Goal: Task Accomplishment & Management: Use online tool/utility

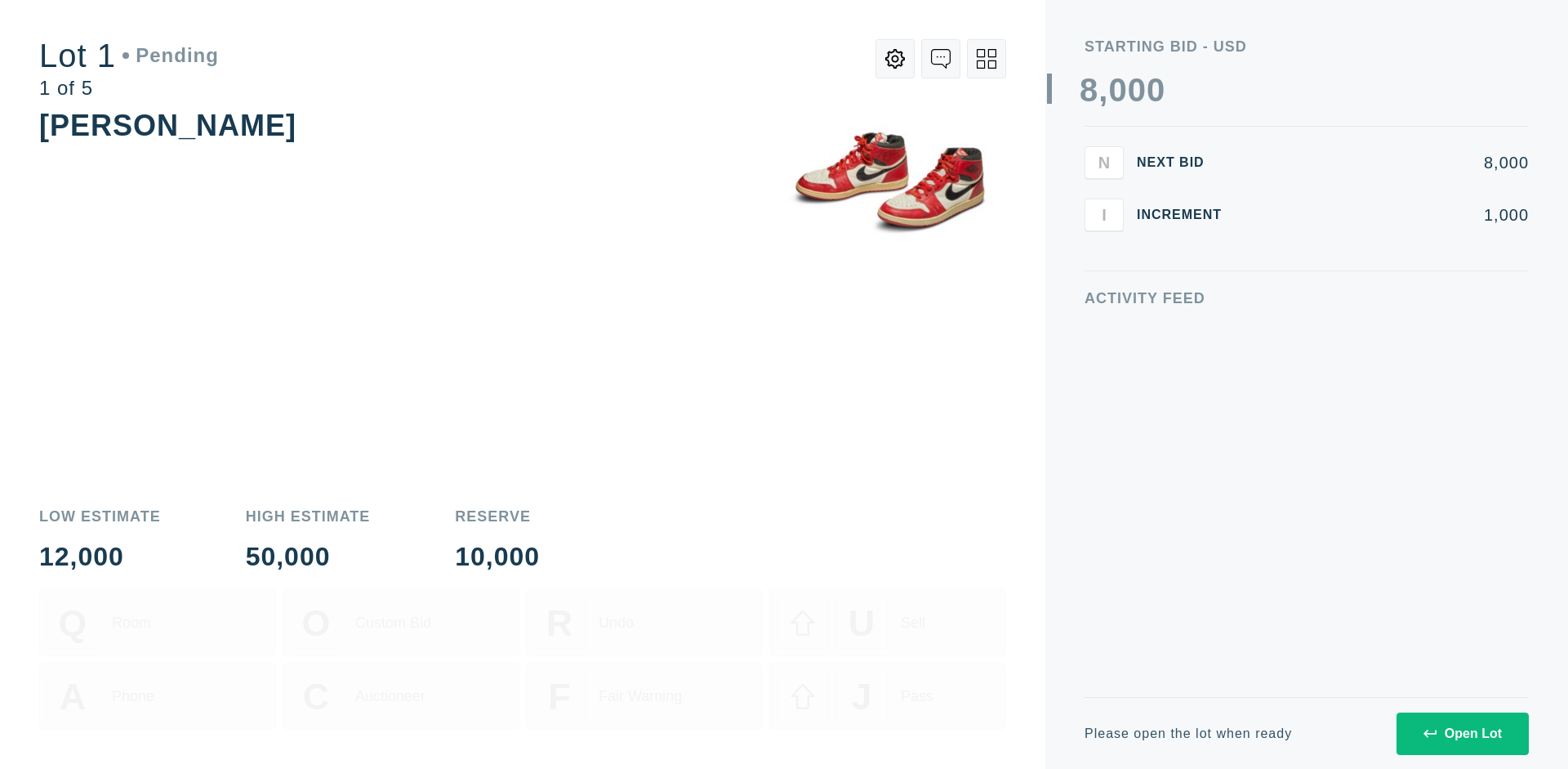
click at [1462, 733] on div "Open Lot" at bounding box center [1462, 734] width 78 height 15
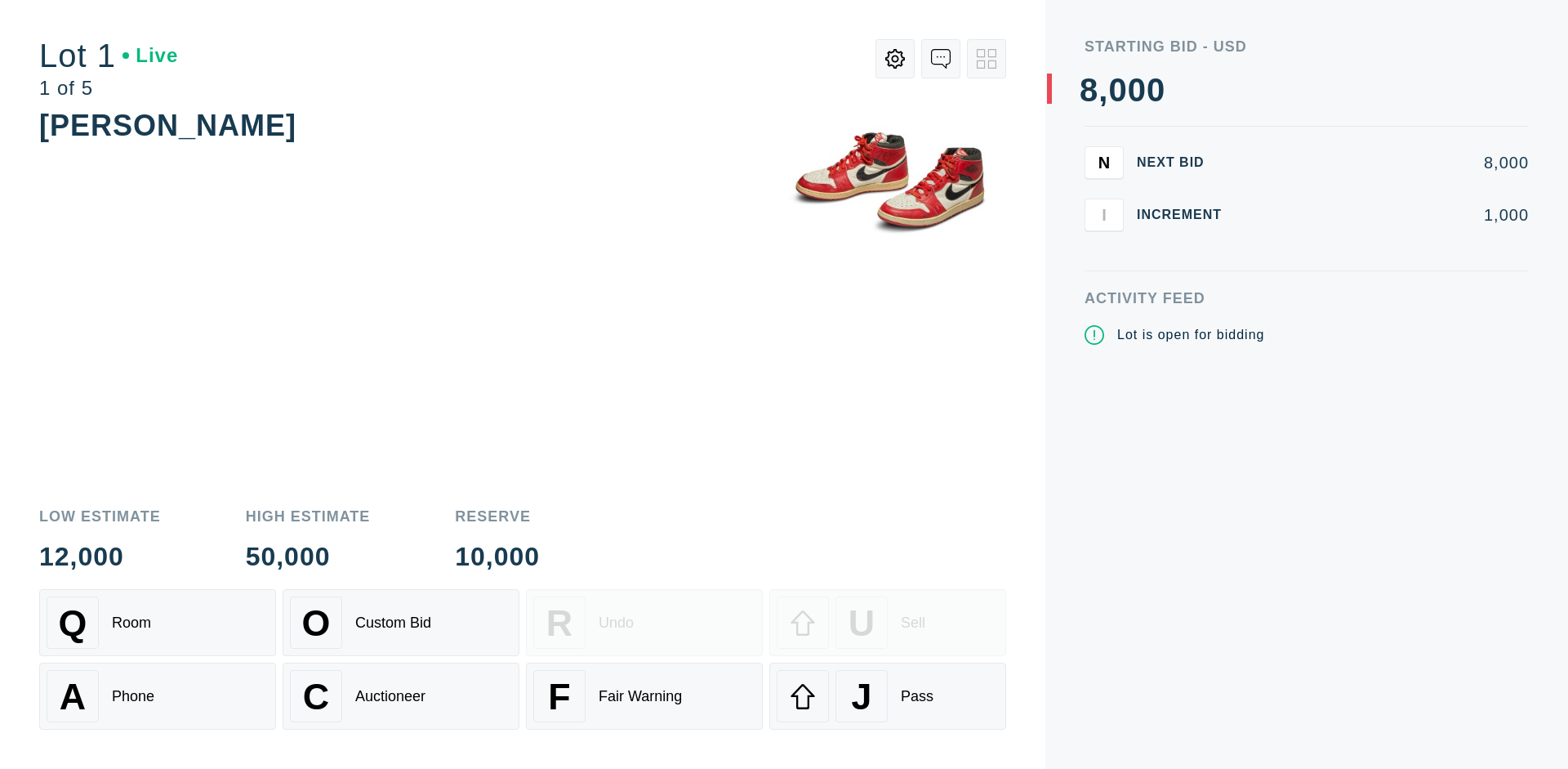
click at [888, 696] on div "J Pass" at bounding box center [887, 696] width 222 height 52
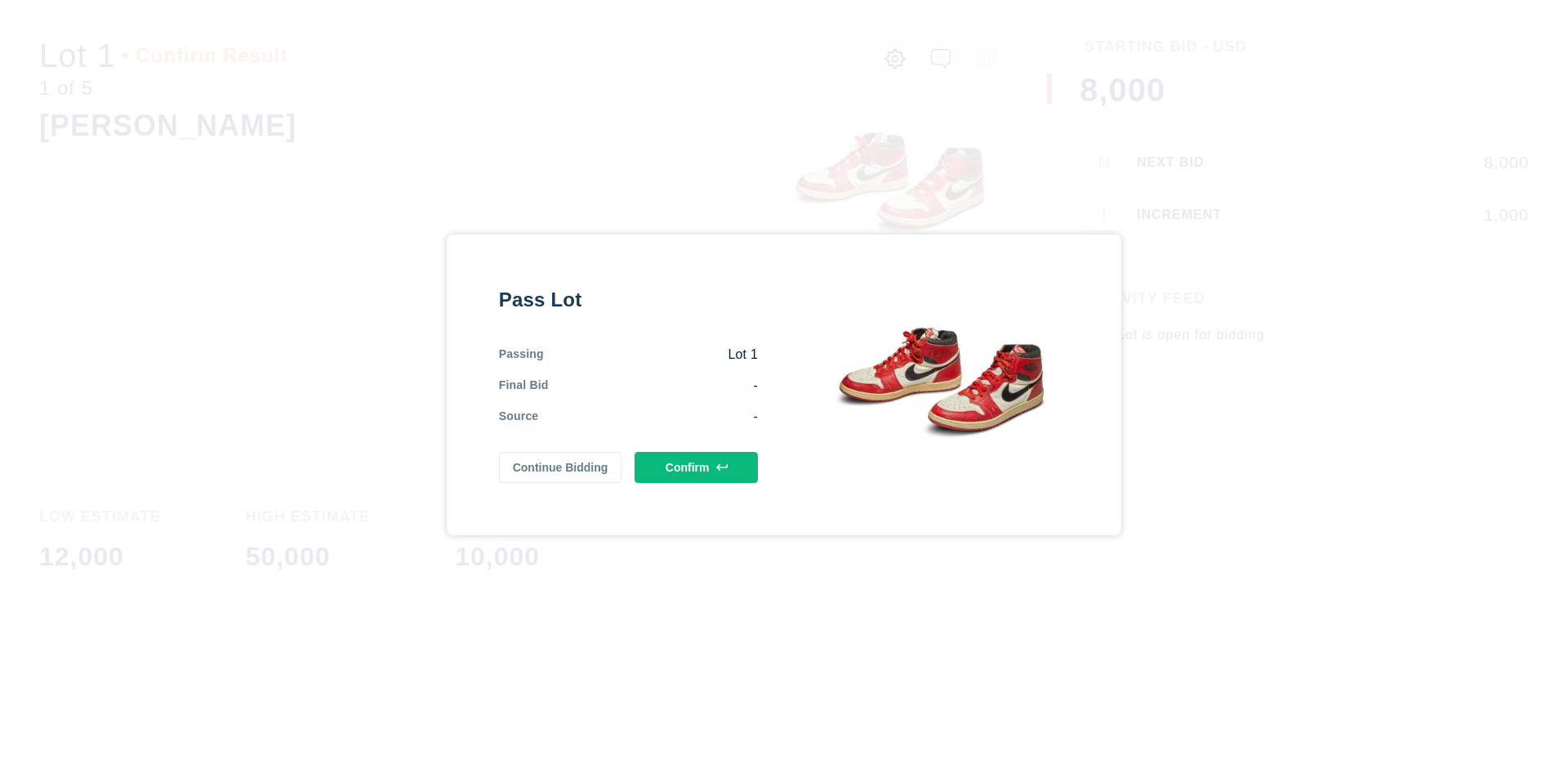
click at [697, 467] on button "Confirm" at bounding box center [696, 467] width 123 height 31
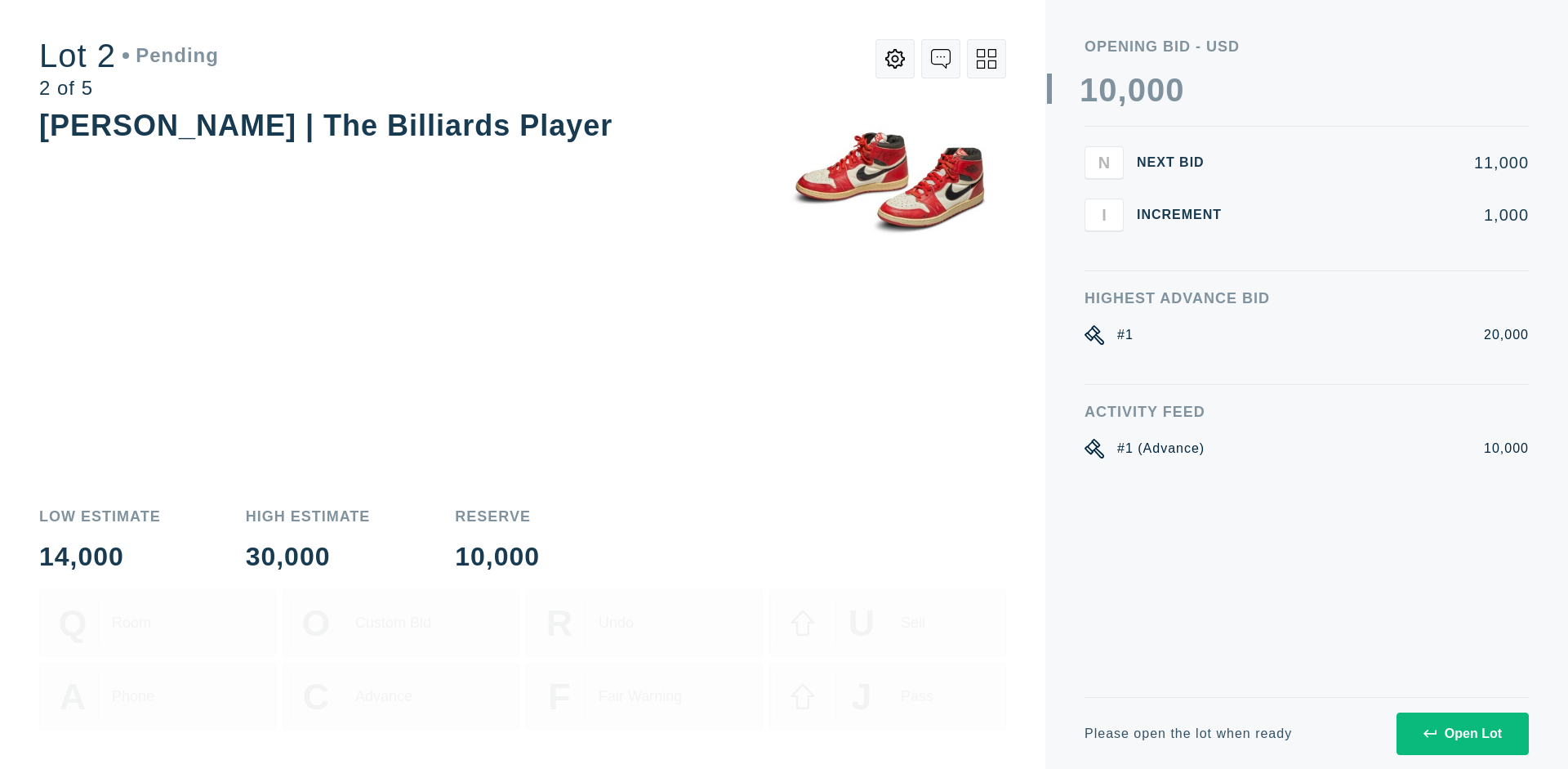
click at [1462, 733] on div "Open Lot" at bounding box center [1462, 734] width 78 height 15
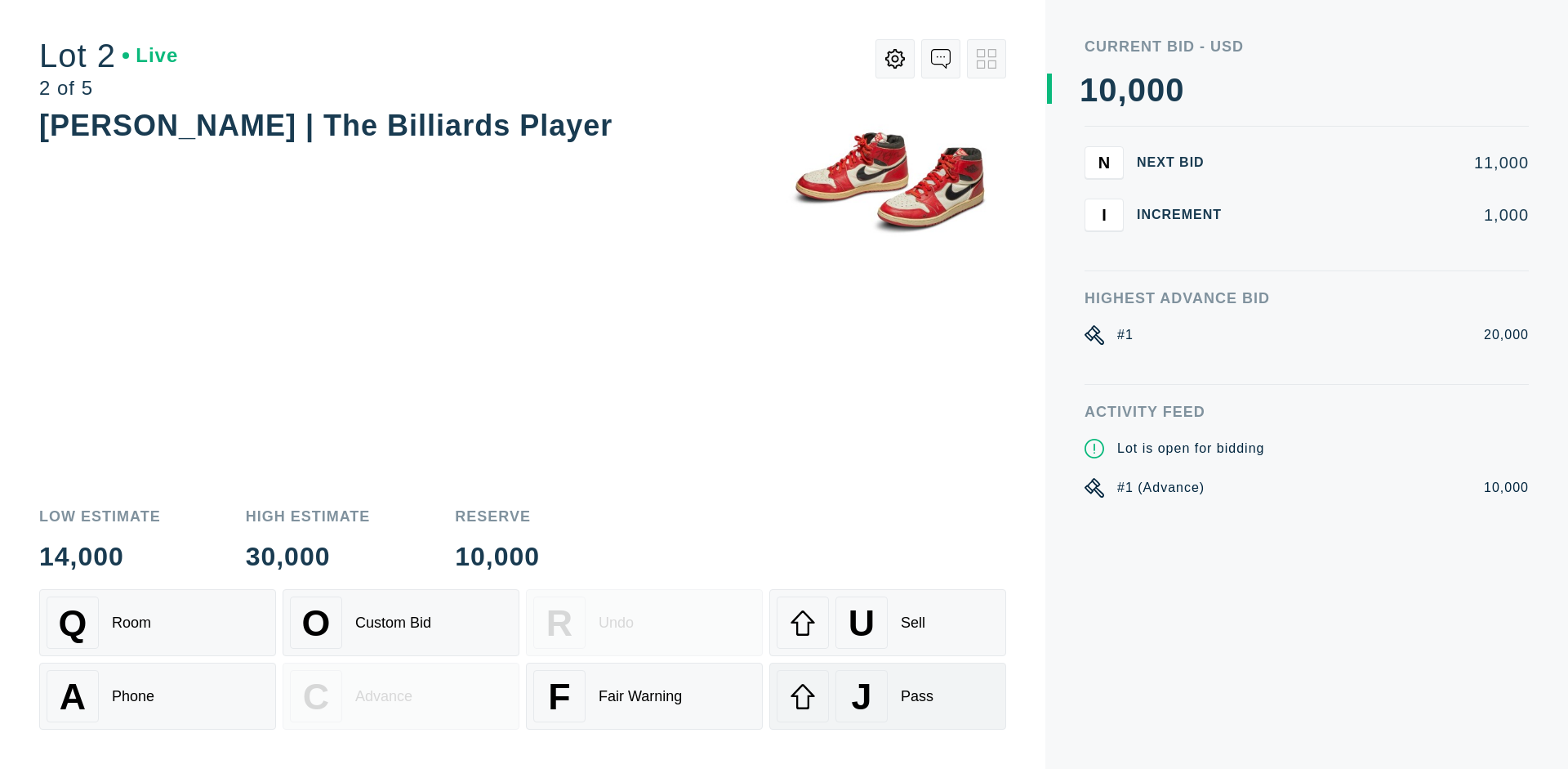
click at [888, 696] on div "J Pass" at bounding box center [887, 696] width 222 height 52
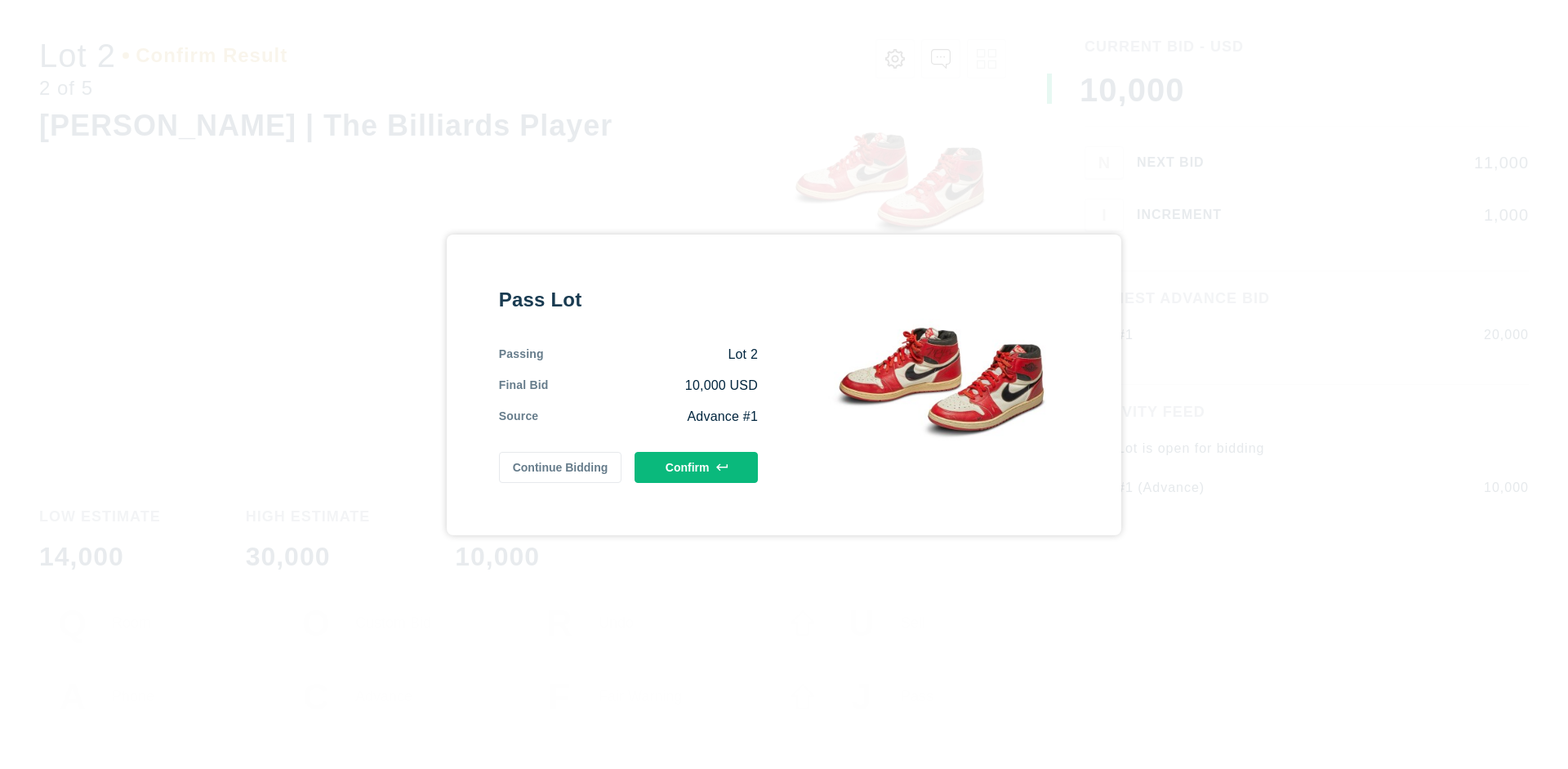
click at [697, 467] on button "Confirm" at bounding box center [696, 467] width 123 height 31
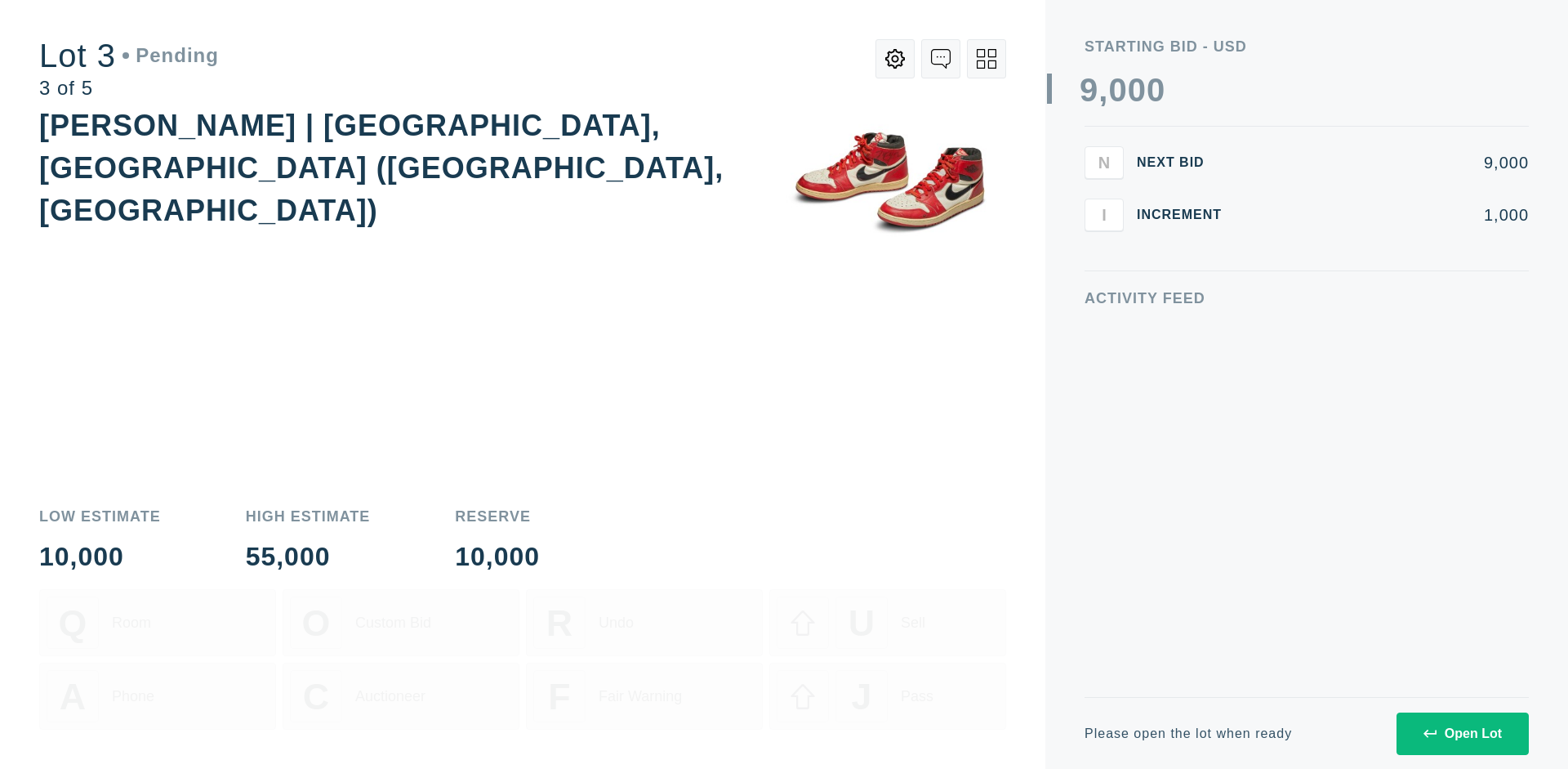
click at [1462, 733] on div "Open Lot" at bounding box center [1462, 734] width 78 height 15
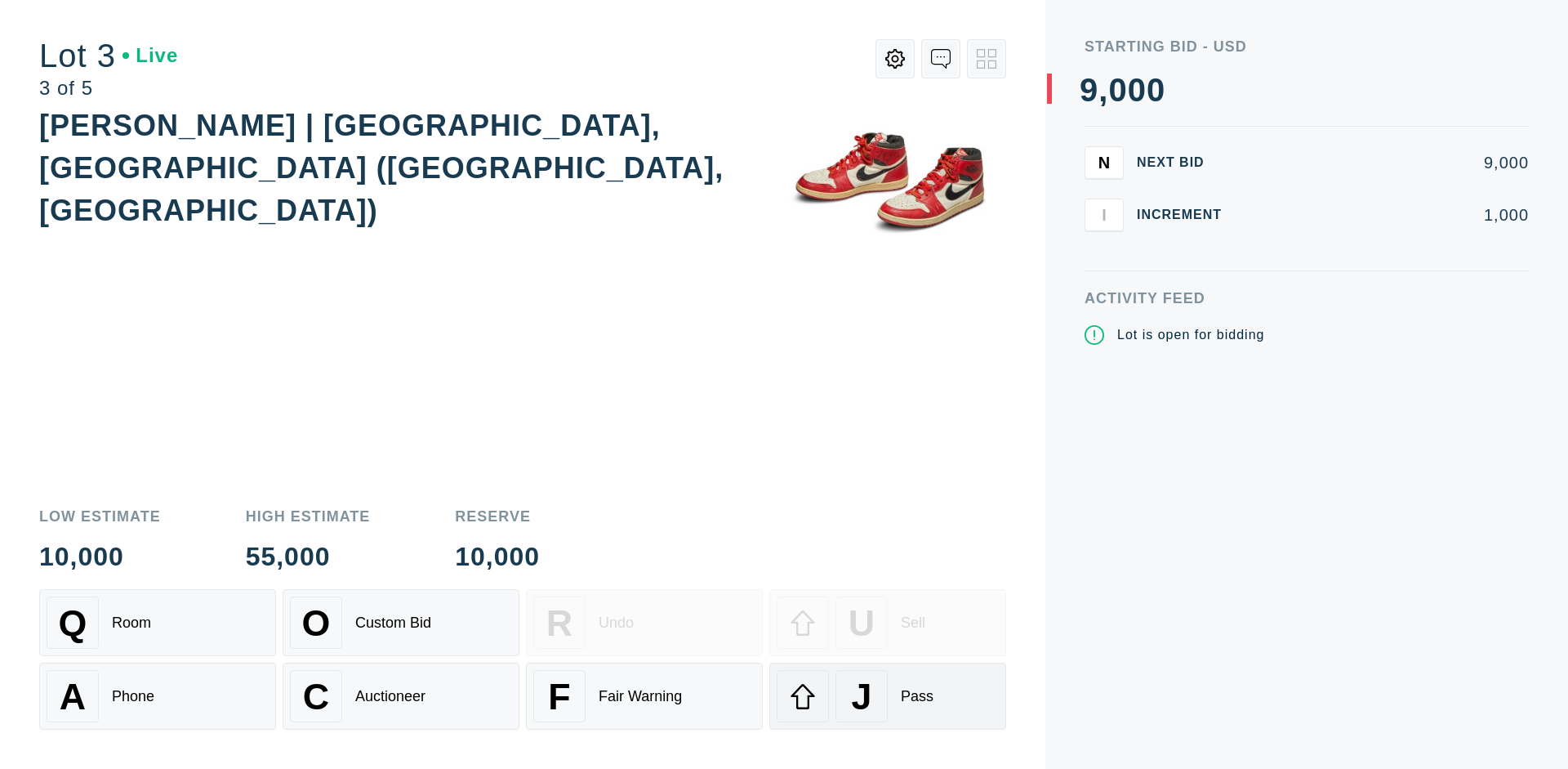
click at [888, 696] on div "J Pass" at bounding box center [887, 696] width 222 height 52
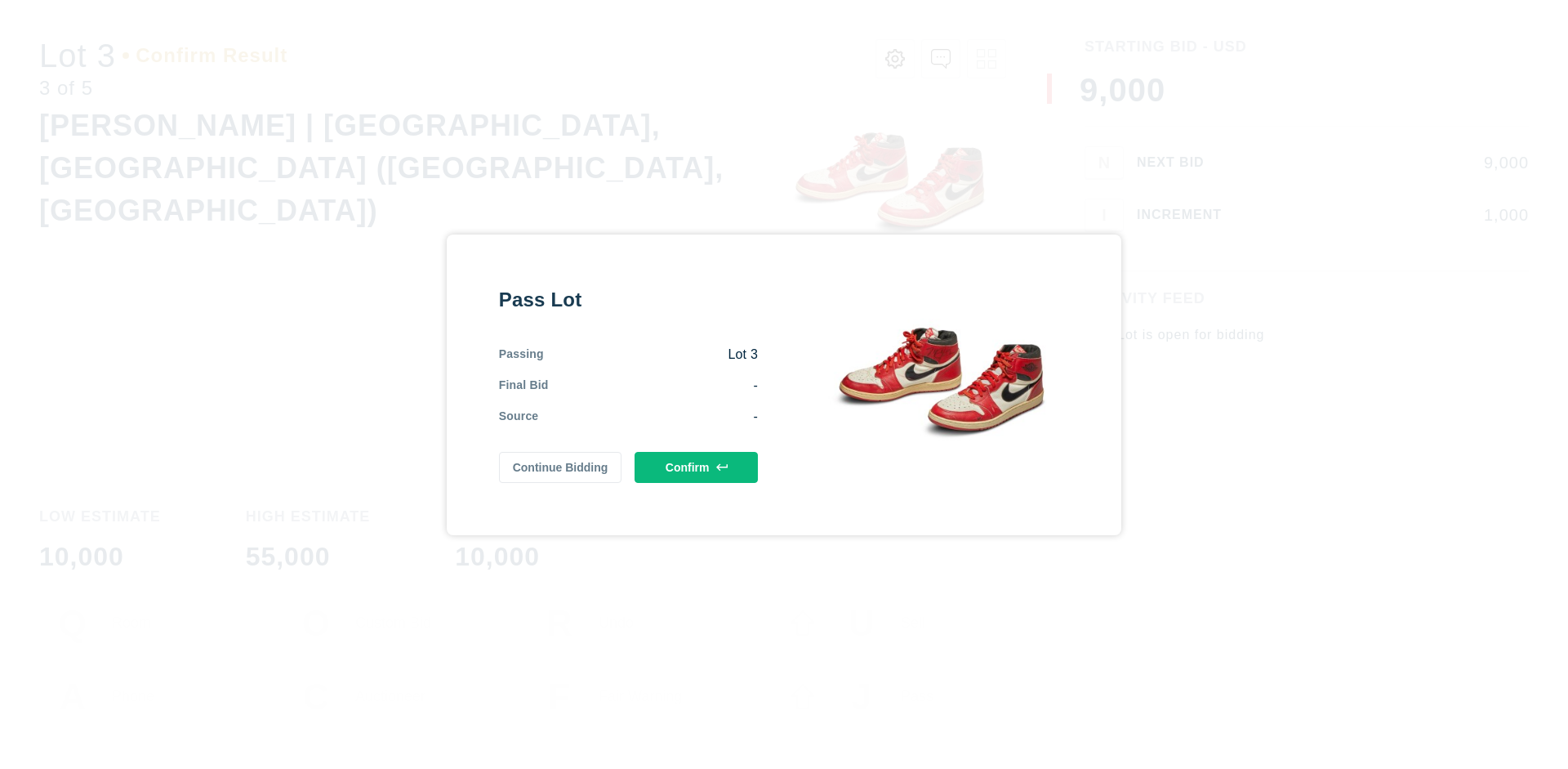
click at [697, 467] on button "Confirm" at bounding box center [696, 467] width 123 height 31
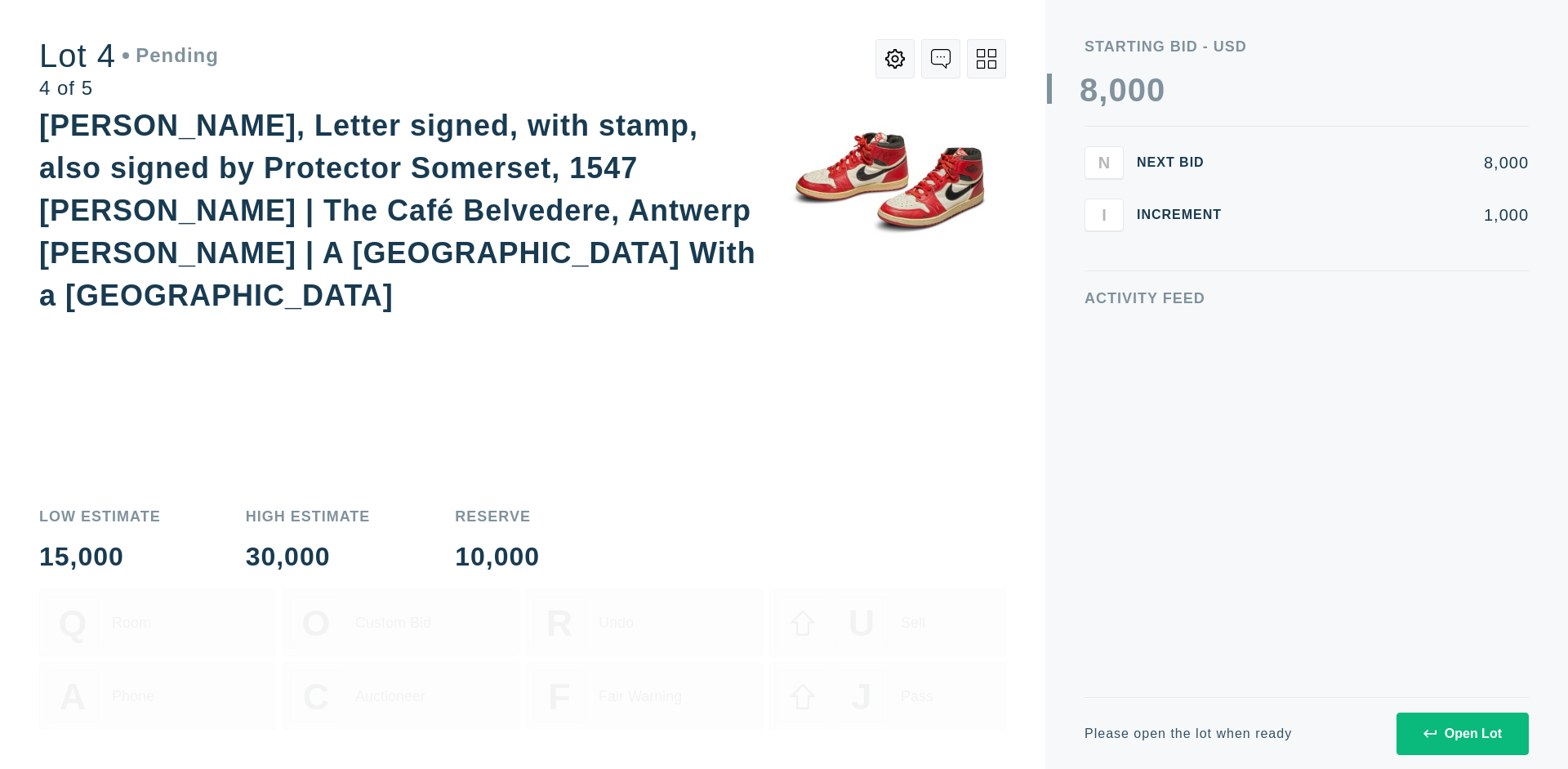
click at [986, 59] on icon at bounding box center [986, 58] width 19 height 19
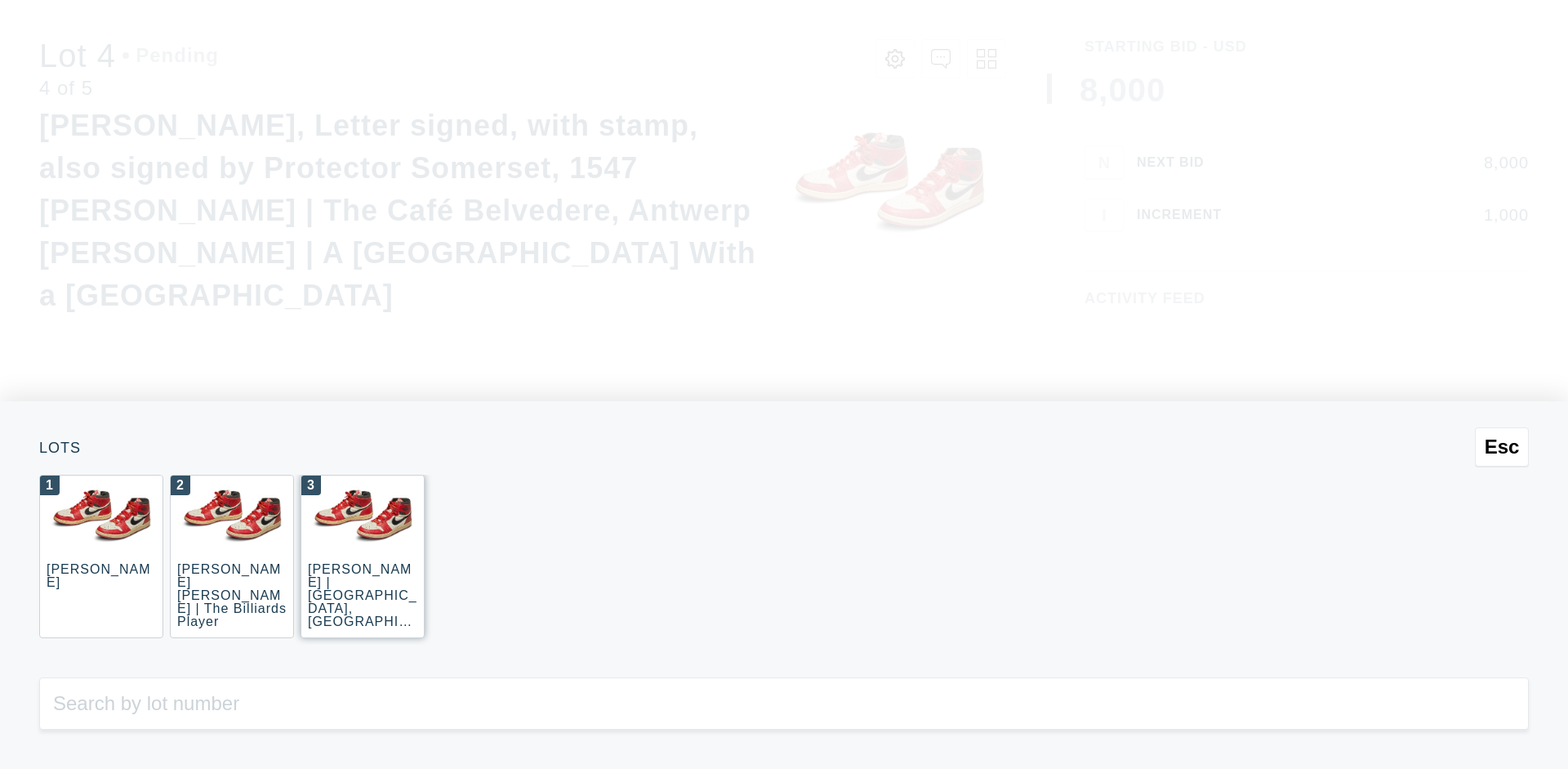
click at [363, 557] on div "3 JOAQUÍN SOROLLA | La Caleta, Málaga (La Caleta Beach, Málaga)" at bounding box center [363, 556] width 124 height 164
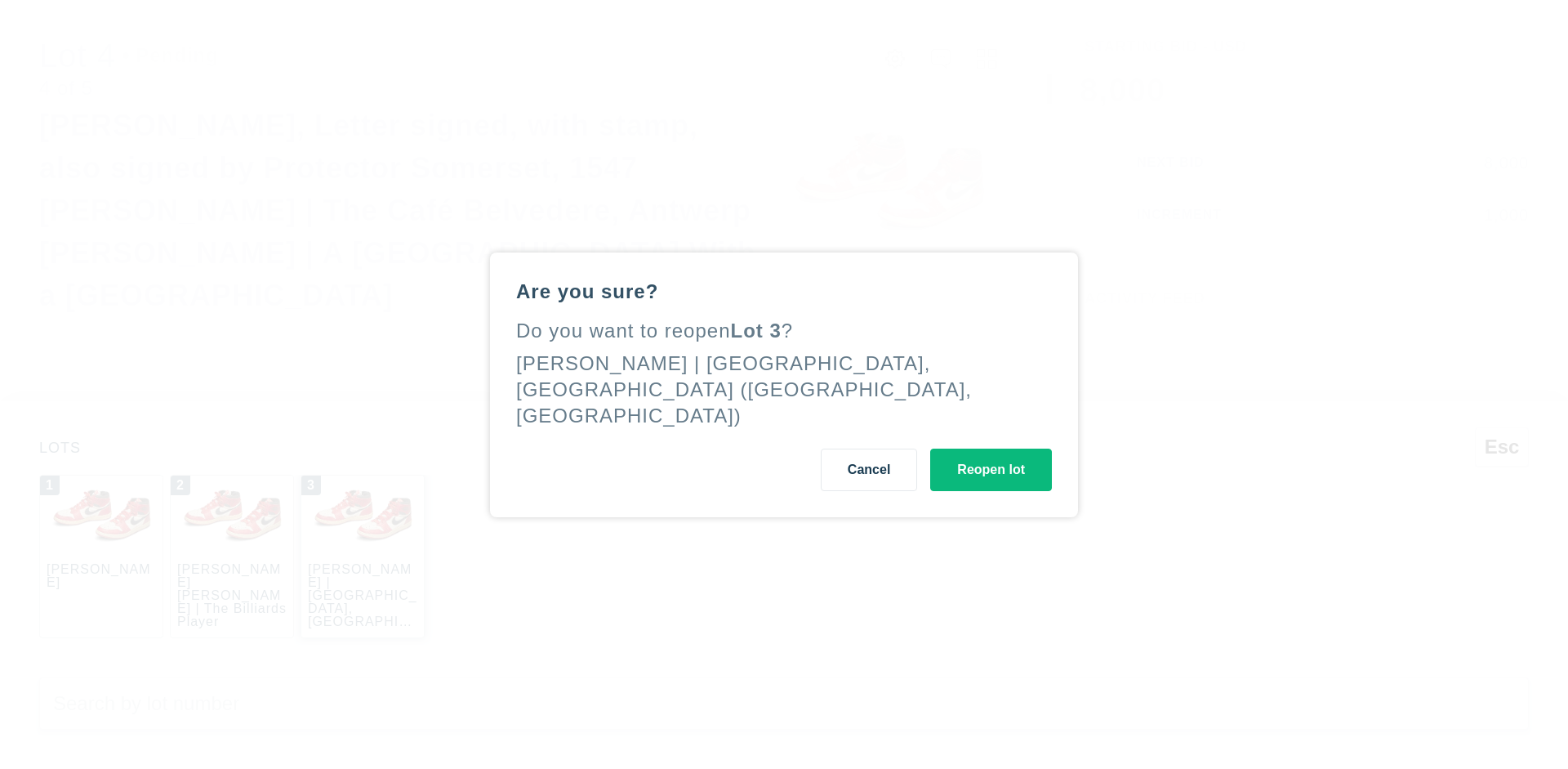
click at [990, 456] on button "Reopen lot" at bounding box center [990, 469] width 122 height 43
